Goal: Task Accomplishment & Management: Manage account settings

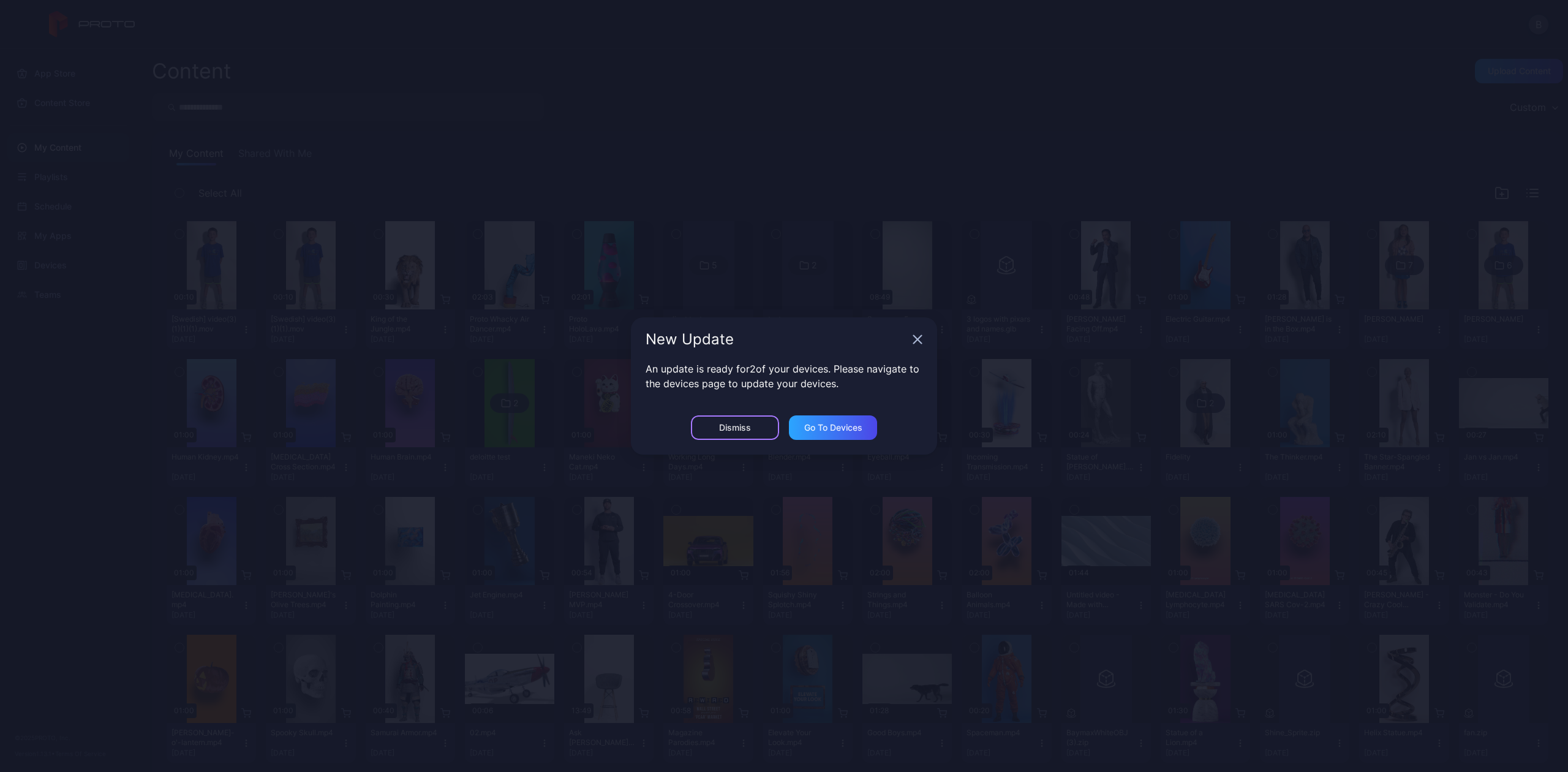
click at [743, 429] on div "Dismiss" at bounding box center [735, 427] width 32 height 9
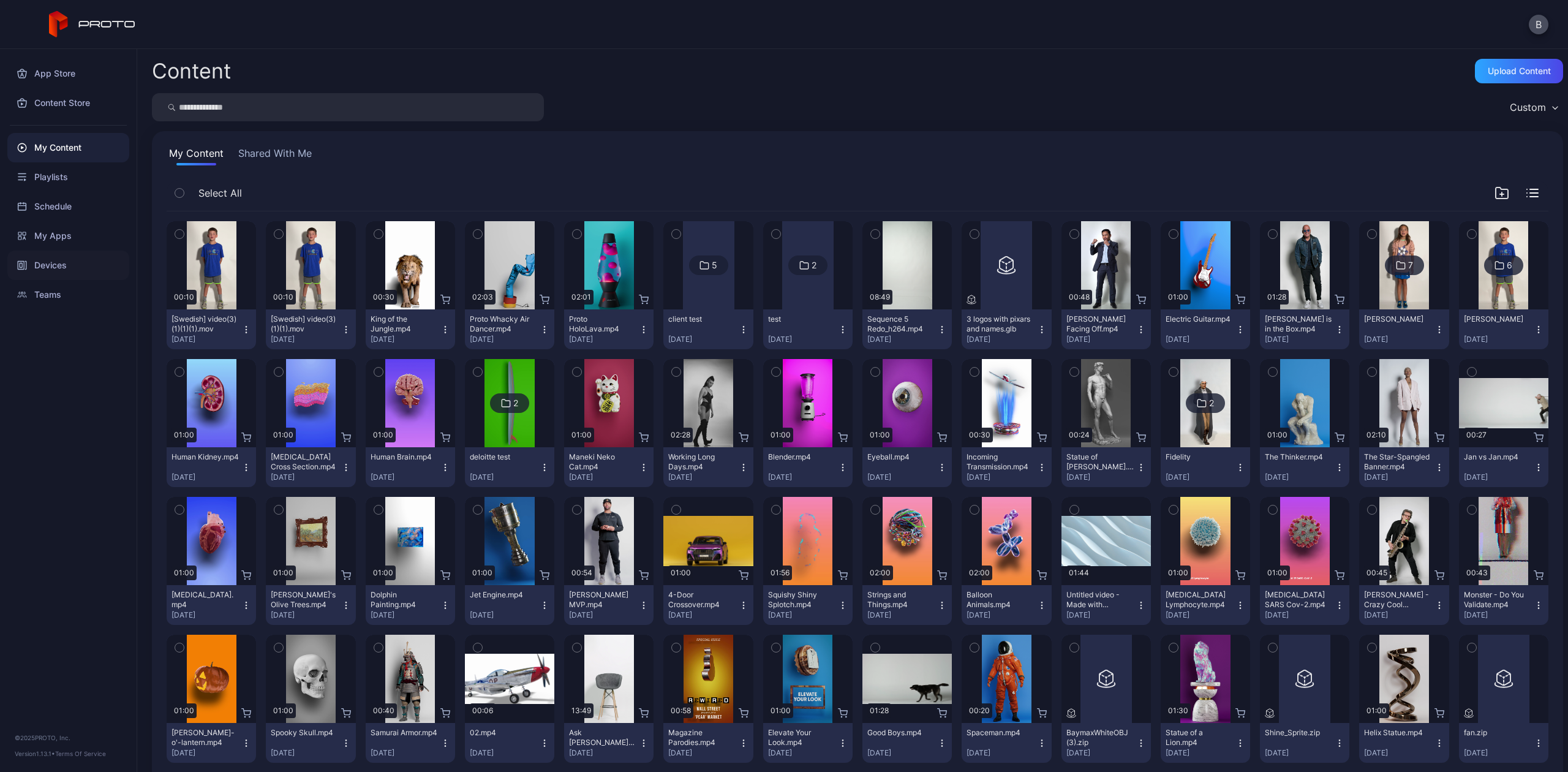
click at [90, 257] on div "Devices" at bounding box center [68, 265] width 122 height 29
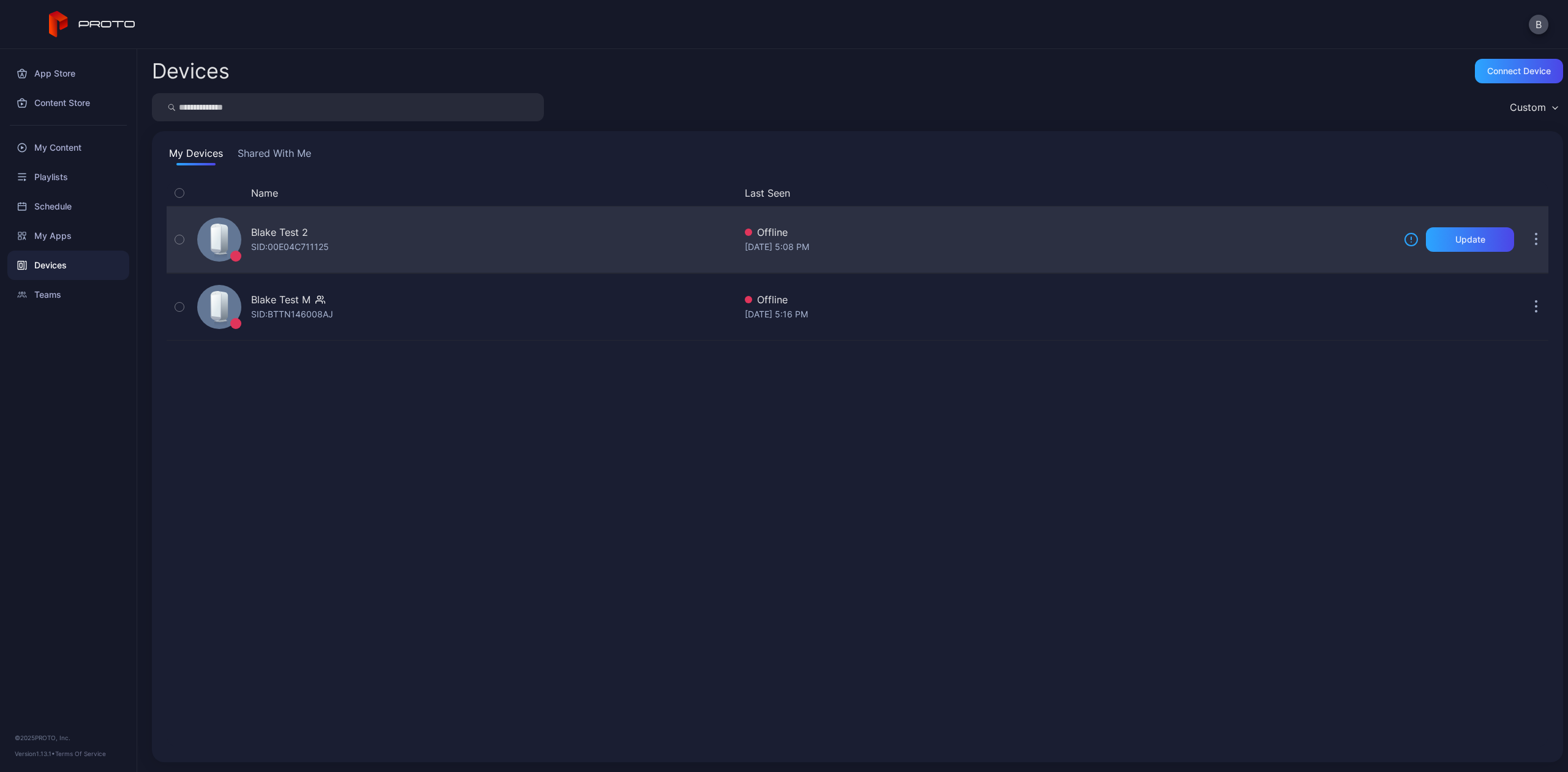
click at [1524, 243] on button "button" at bounding box center [1537, 240] width 25 height 25
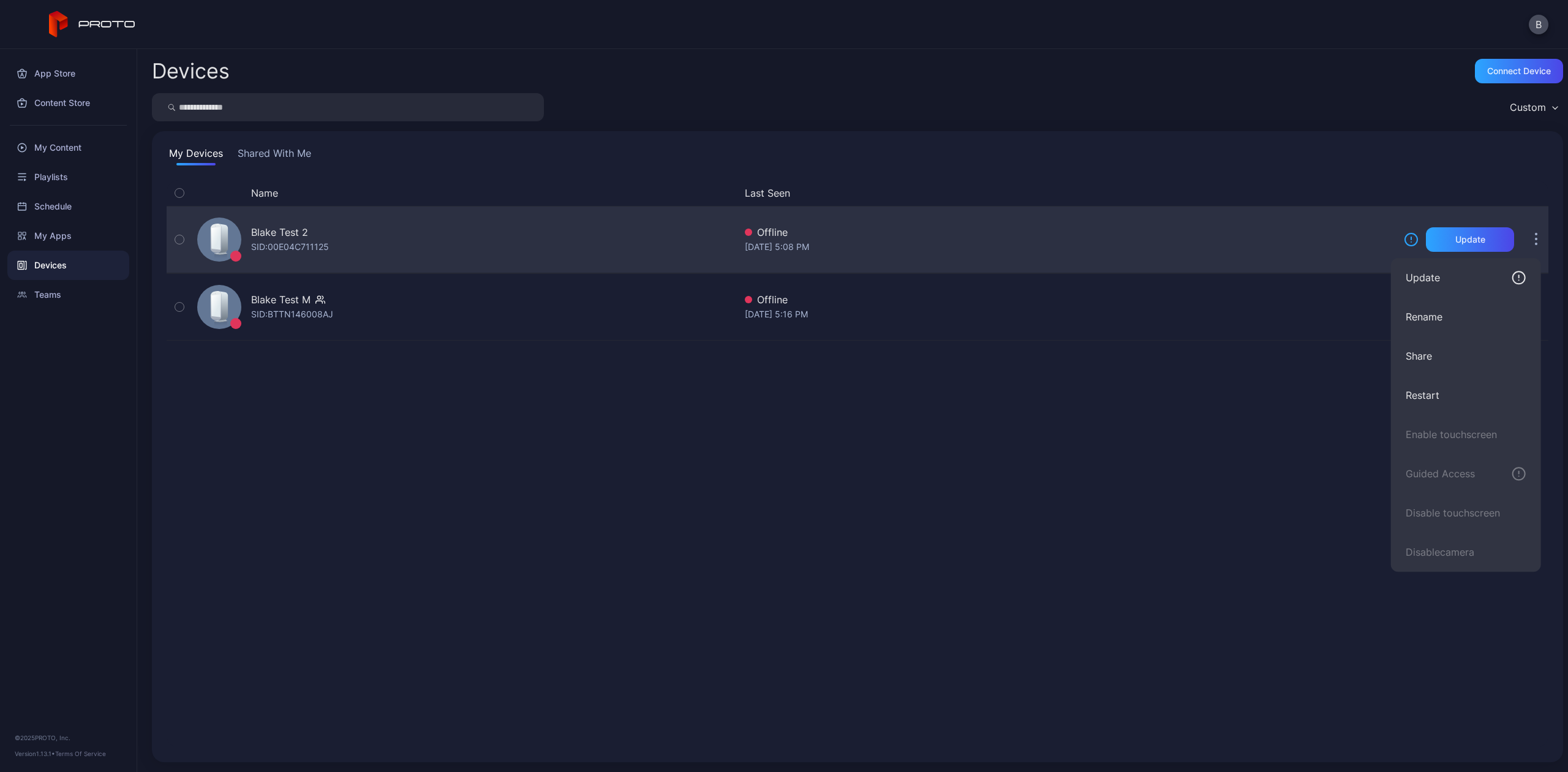
click at [1524, 231] on button "button" at bounding box center [1537, 240] width 25 height 25
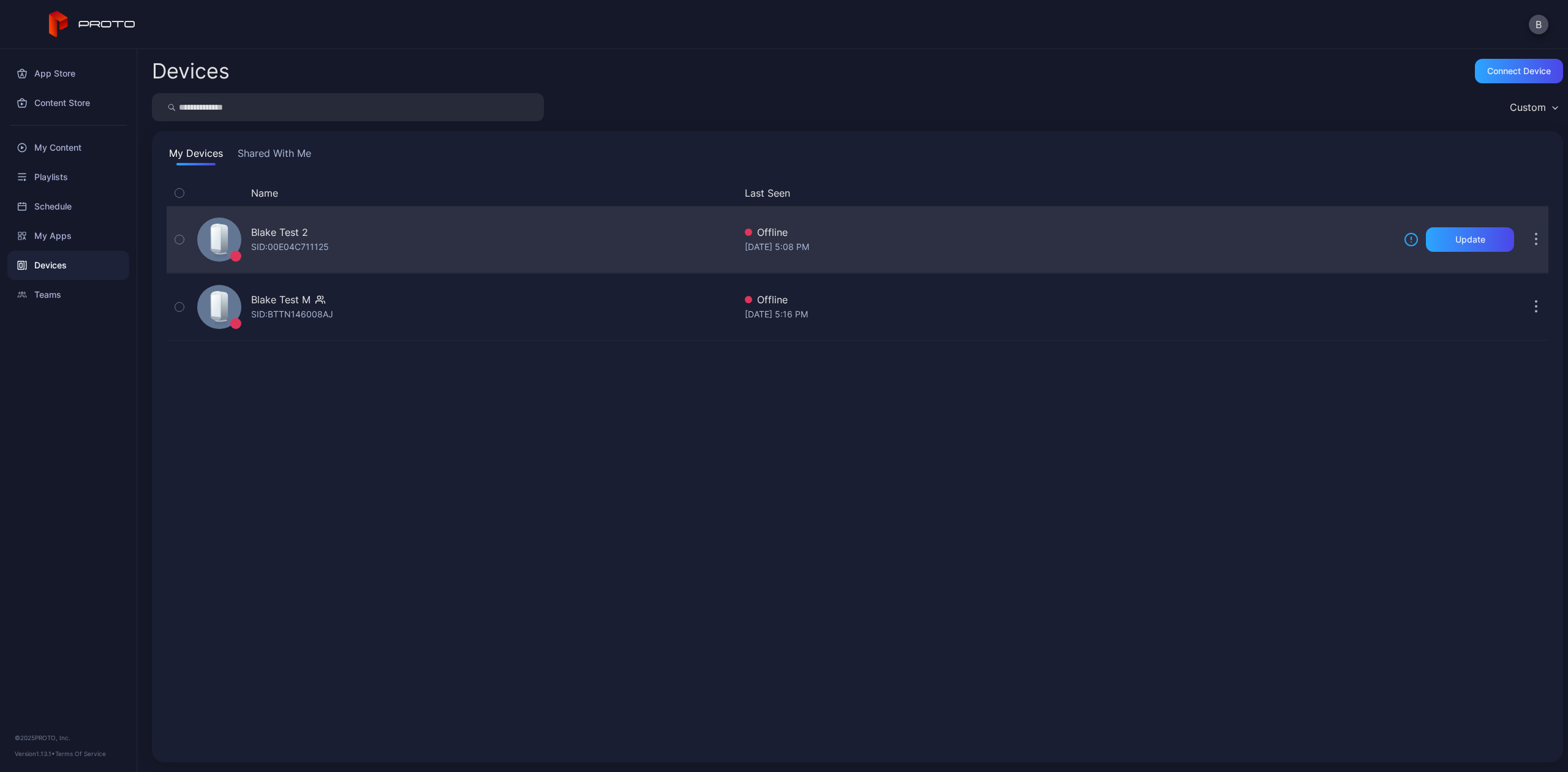
click at [1524, 231] on button "button" at bounding box center [1537, 240] width 25 height 25
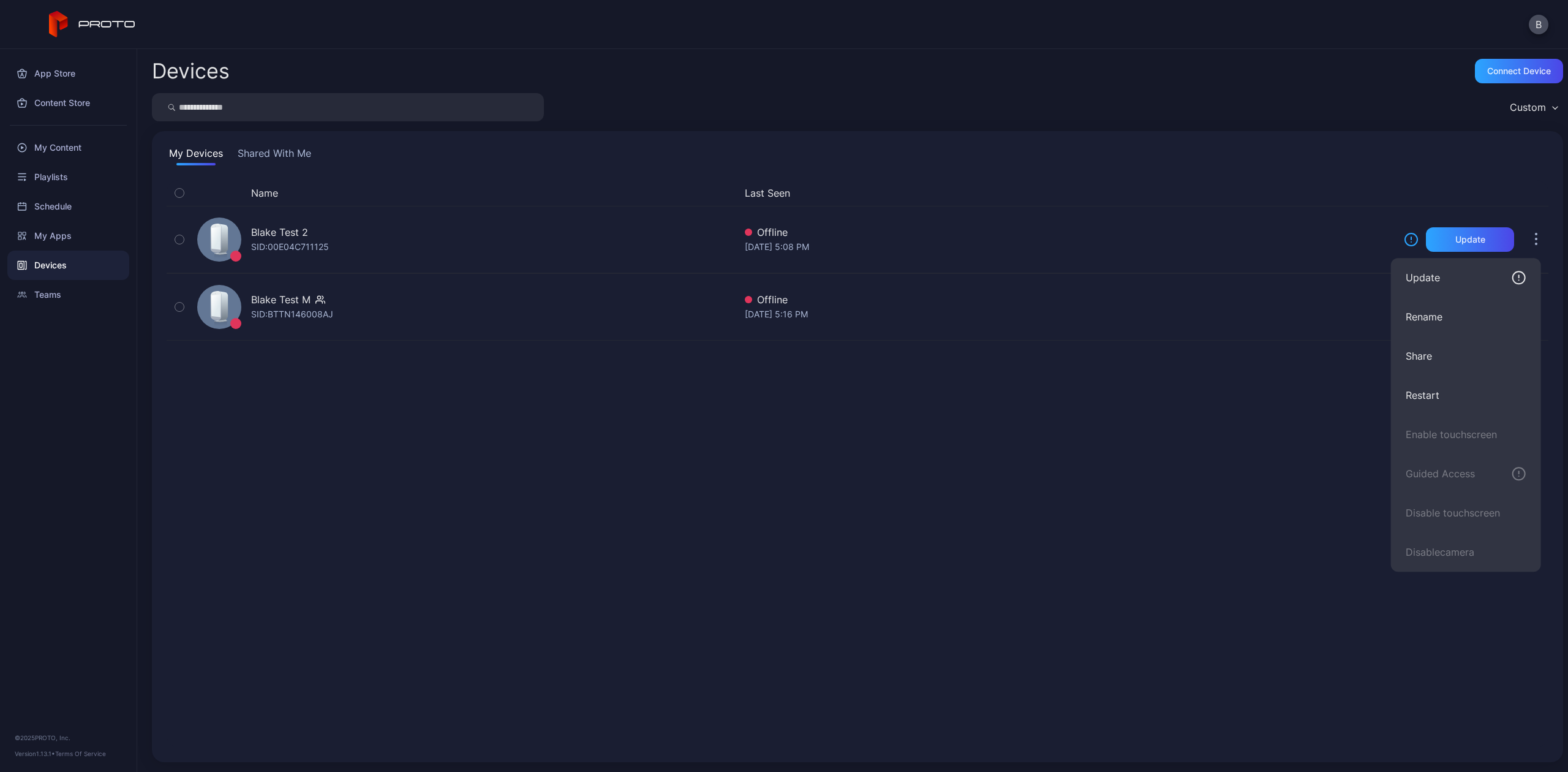
click at [828, 491] on div "Name Last Seen [PERSON_NAME] Test 2 SID: 00E04C711125 Offline [DATE] 5:08 PM Up…" at bounding box center [858, 464] width 1381 height 567
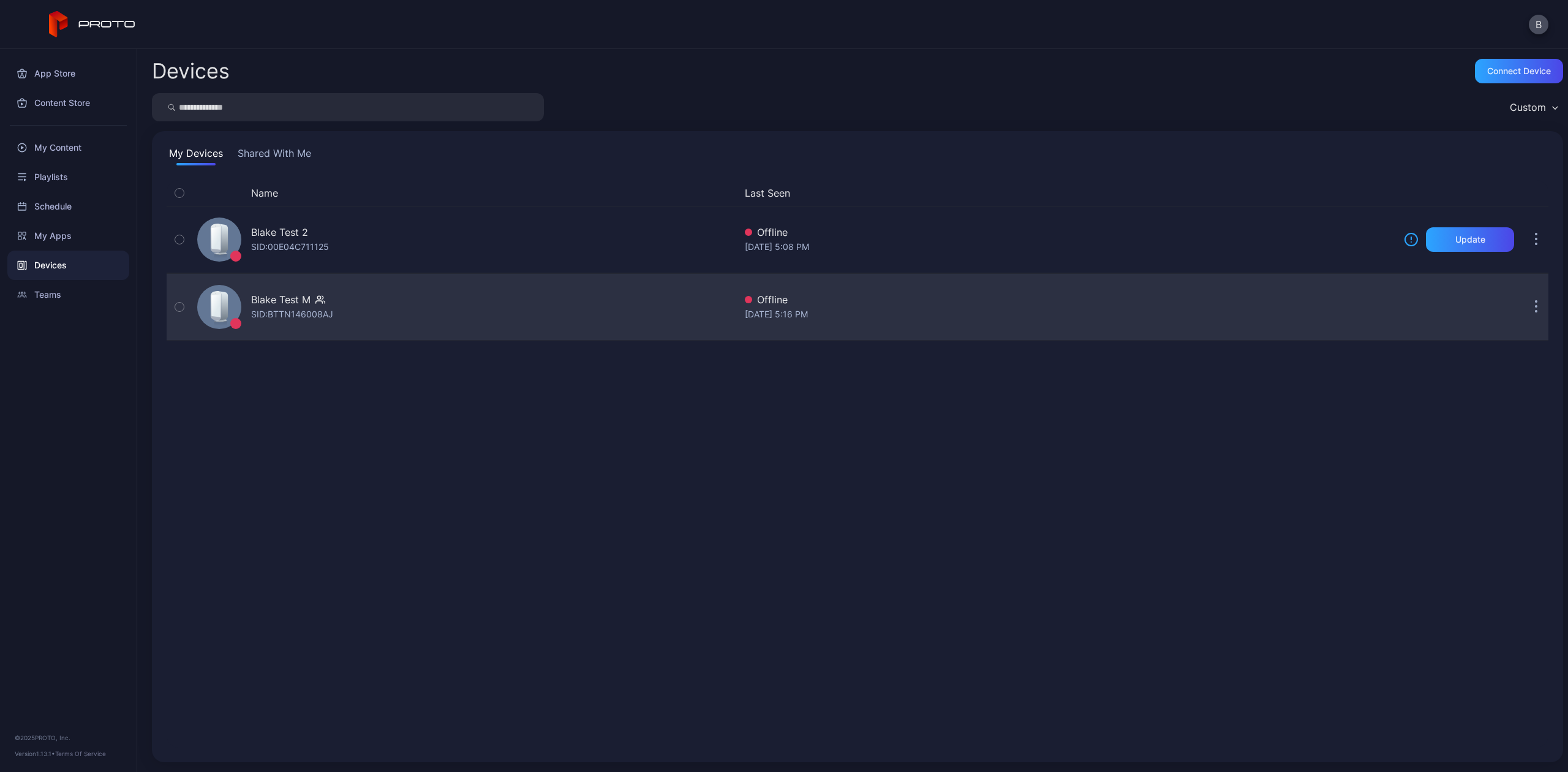
click at [1529, 311] on button "button" at bounding box center [1537, 307] width 25 height 25
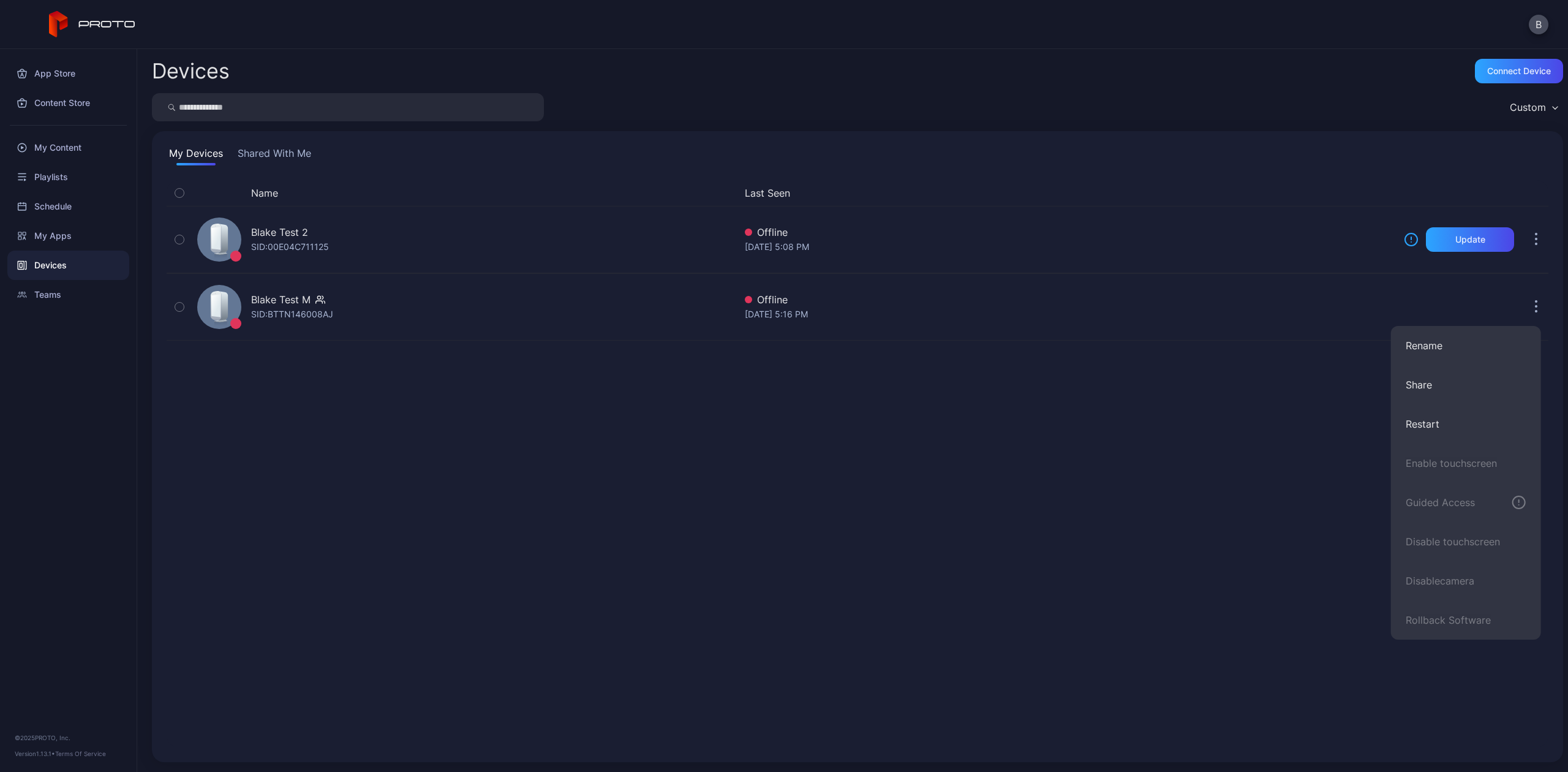
click at [1172, 596] on div "Name Last Seen [PERSON_NAME] Test 2 SID: 00E04C711125 Offline [DATE] 5:08 PM Up…" at bounding box center [858, 464] width 1381 height 567
